Goal: Task Accomplishment & Management: Manage account settings

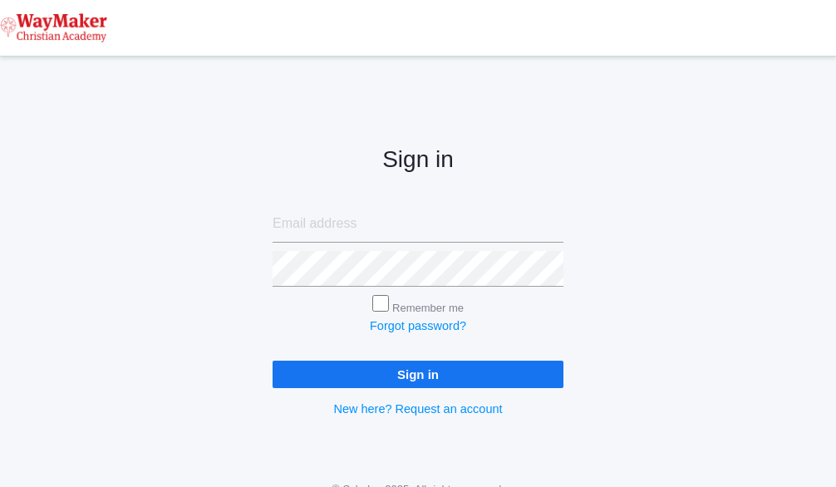
type input "cmarosz@waymakerchristian.com"
click at [467, 380] on input "Sign in" at bounding box center [418, 374] width 291 height 27
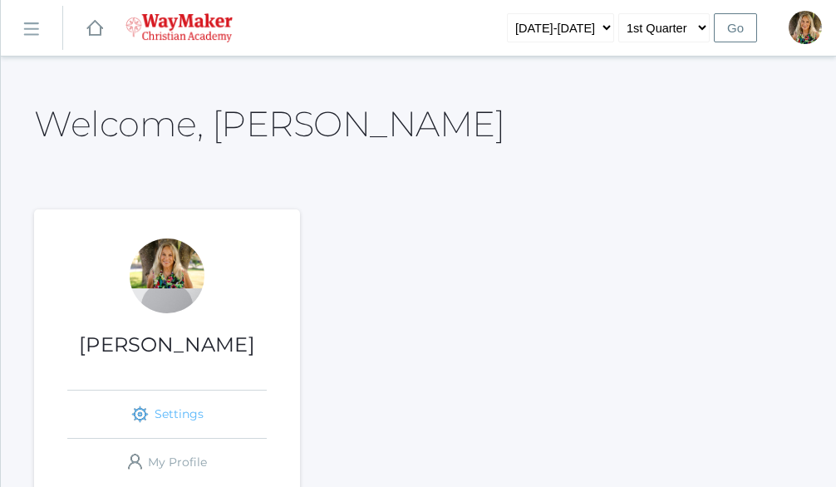
click at [173, 408] on link "icons/ui/navigation/settings Created with Sketch. Settings" at bounding box center [167, 414] width 200 height 47
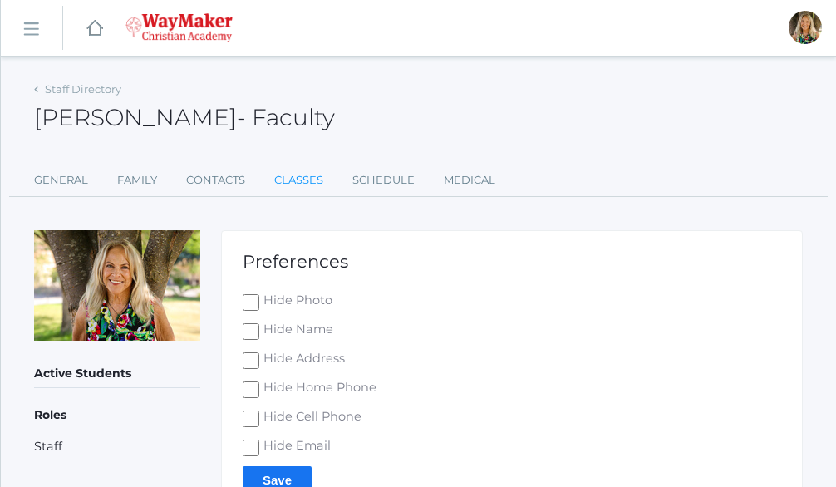
click at [303, 175] on link "Classes" at bounding box center [298, 180] width 49 height 33
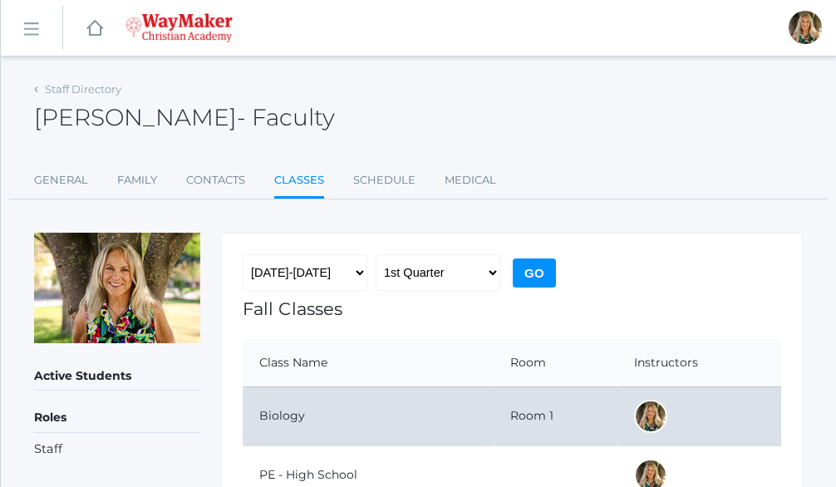
click at [318, 432] on td "Biology" at bounding box center [368, 416] width 251 height 59
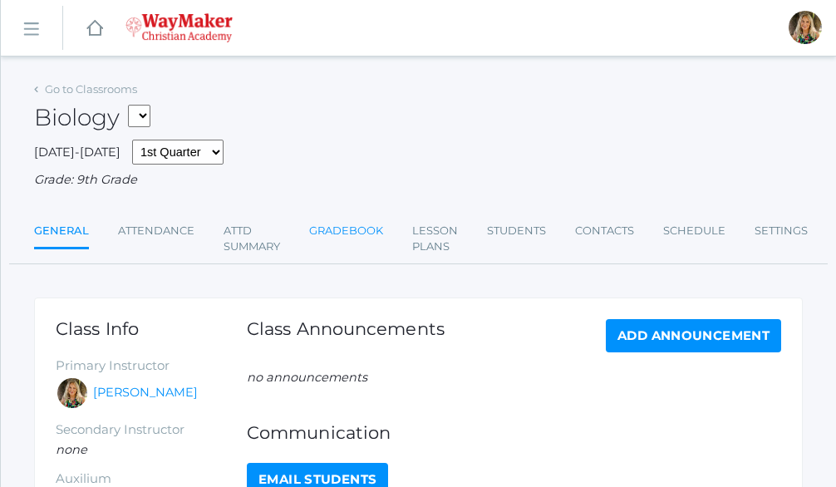
click at [329, 229] on link "Gradebook" at bounding box center [346, 231] width 74 height 33
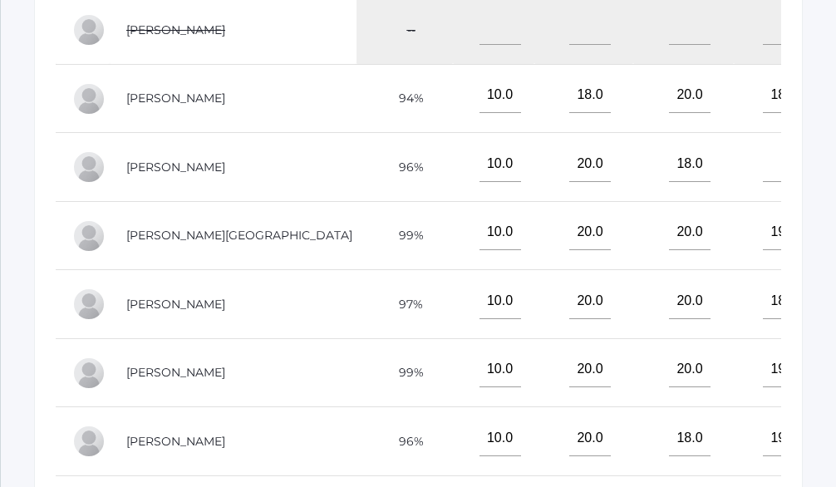
scroll to position [599, 0]
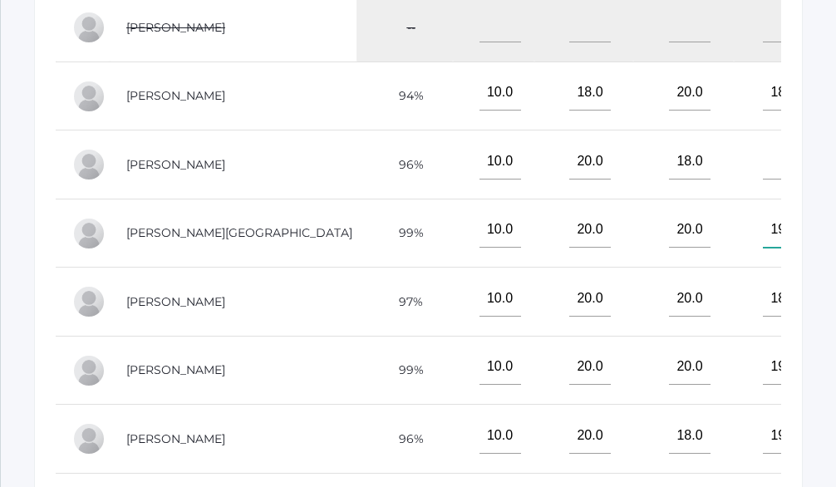
click at [763, 249] on input"] "19.0" at bounding box center [784, 230] width 42 height 37
click at [763, 249] on input"] "10" at bounding box center [784, 230] width 42 height 37
type input"] "1"
type input"] "20"
click at [763, 317] on input"] "18.0" at bounding box center [784, 298] width 42 height 37
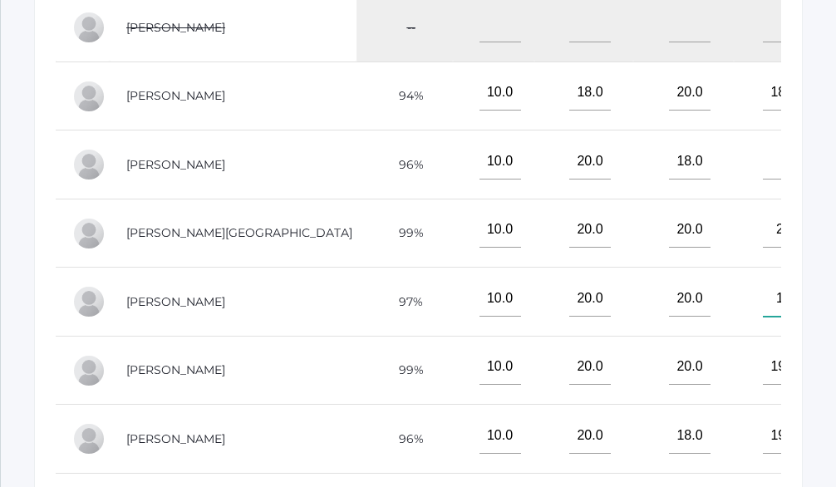
type input"] "1"
type input"] "19"
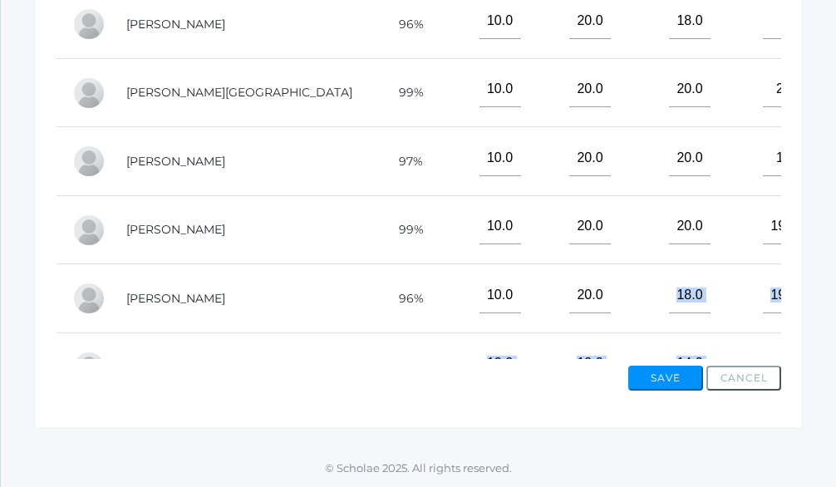
drag, startPoint x: 566, startPoint y: 456, endPoint x: 497, endPoint y: 401, distance: 88.2
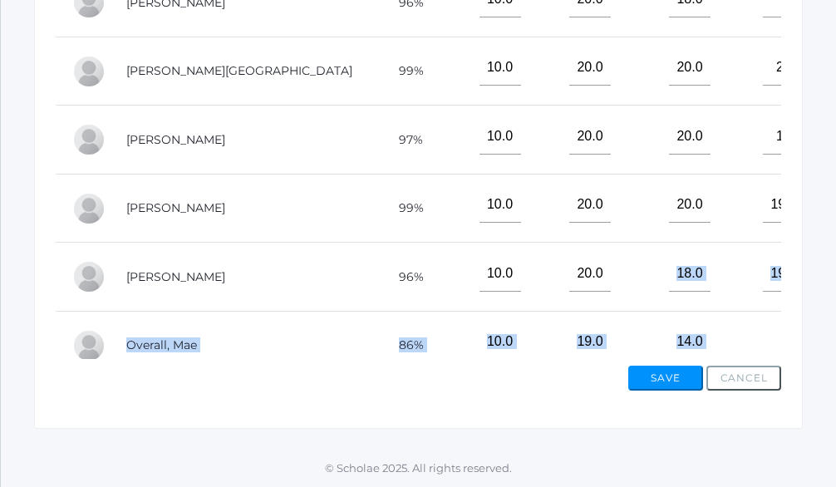
scroll to position [33, 0]
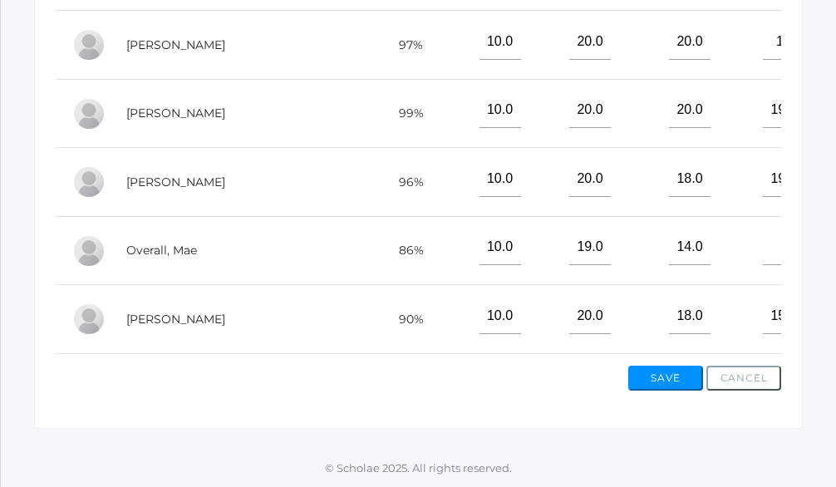
scroll to position [133, 0]
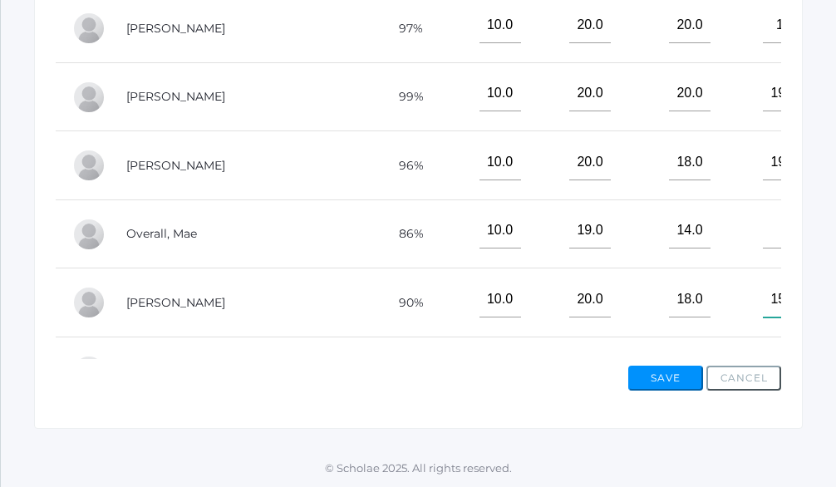
click at [763, 318] on input"] "15.0" at bounding box center [784, 299] width 42 height 37
type input"] "1"
type input"] "16"
click at [690, 373] on button "Save" at bounding box center [666, 378] width 75 height 25
